Goal: Obtain resource: Download file/media

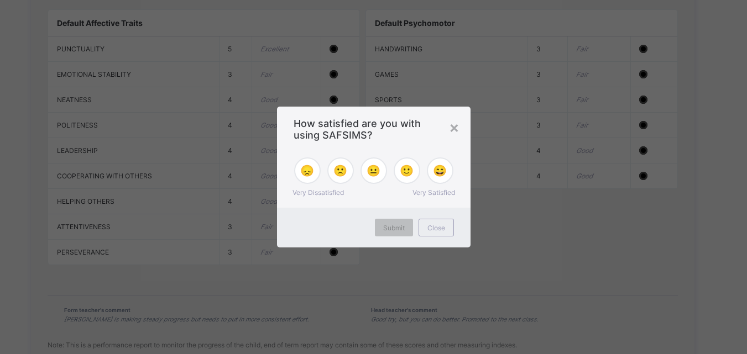
scroll to position [1277, 0]
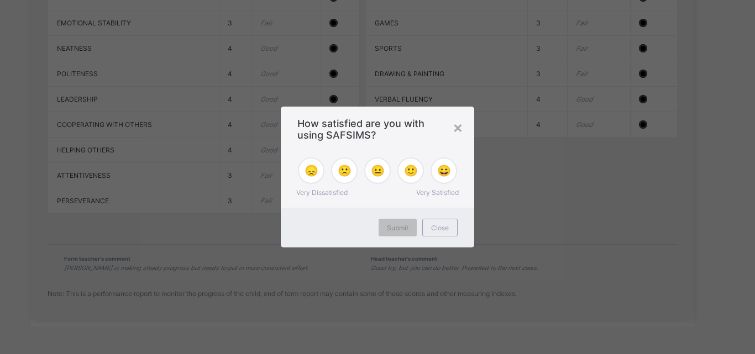
drag, startPoint x: 750, startPoint y: 273, endPoint x: 750, endPoint y: 297, distance: 23.8
click at [440, 228] on span "Close" at bounding box center [440, 228] width 18 height 8
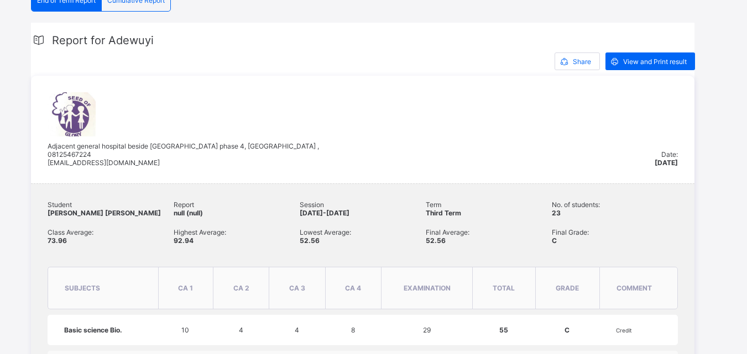
scroll to position [139, 0]
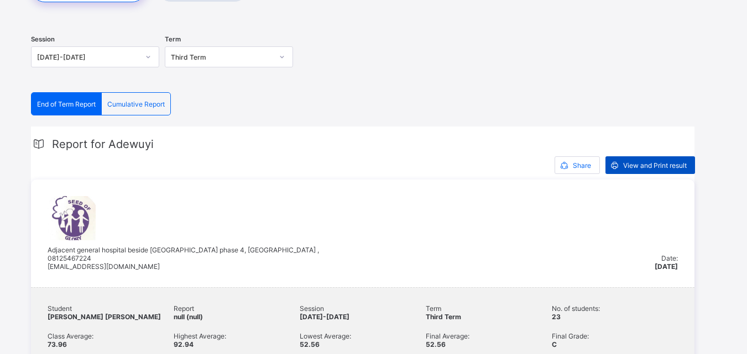
click at [626, 163] on span "View and Print result" at bounding box center [655, 165] width 64 height 8
click at [203, 58] on div "Third Term" at bounding box center [222, 57] width 102 height 8
click at [155, 103] on span "Cumulative Report" at bounding box center [135, 104] width 57 height 8
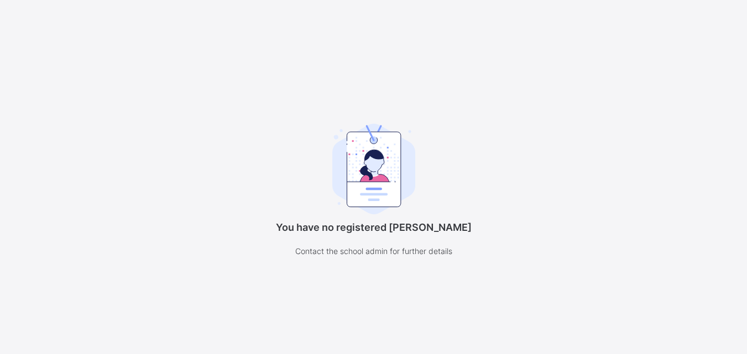
scroll to position [86, 0]
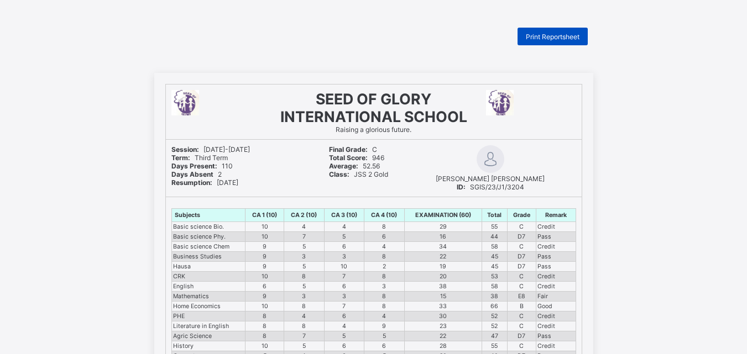
click at [540, 32] on div "Print Reportsheet" at bounding box center [552, 37] width 70 height 18
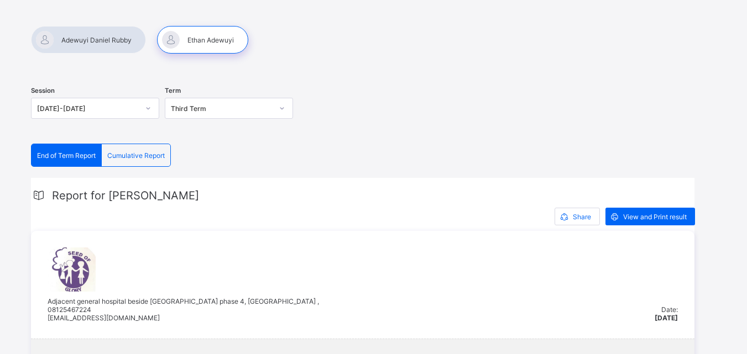
scroll to position [103, 0]
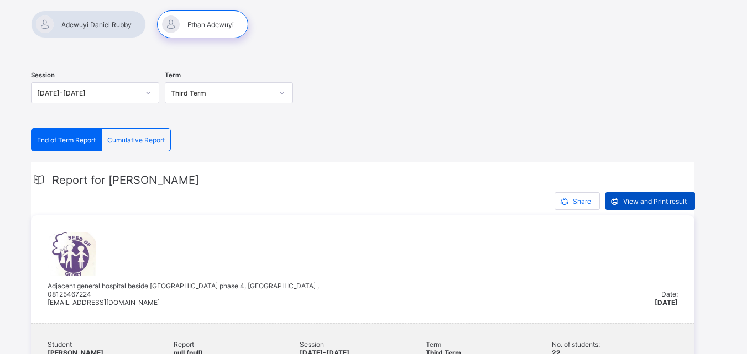
click at [652, 200] on span "View and Print result" at bounding box center [655, 201] width 64 height 8
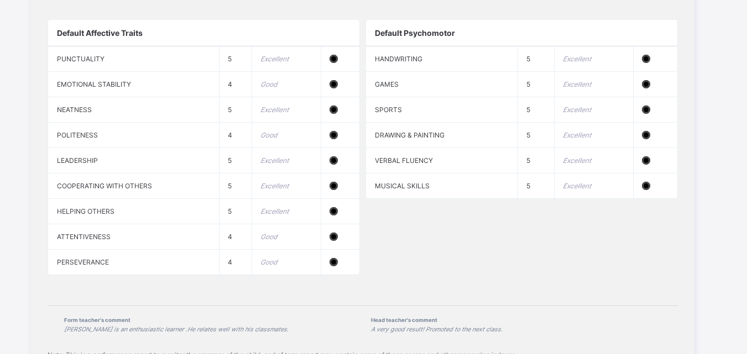
scroll to position [1202, 0]
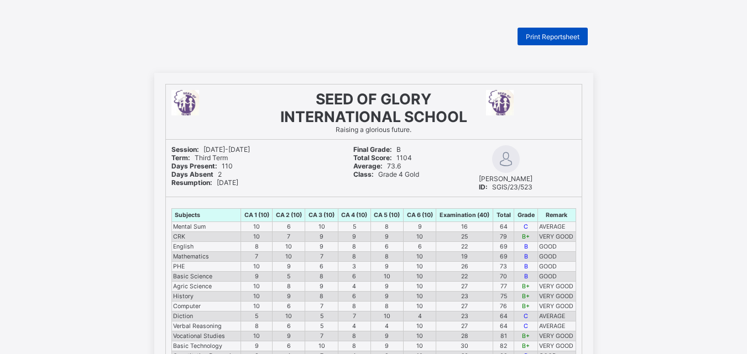
click at [551, 33] on span "Print Reportsheet" at bounding box center [553, 37] width 54 height 8
